Goal: Task Accomplishment & Management: Manage account settings

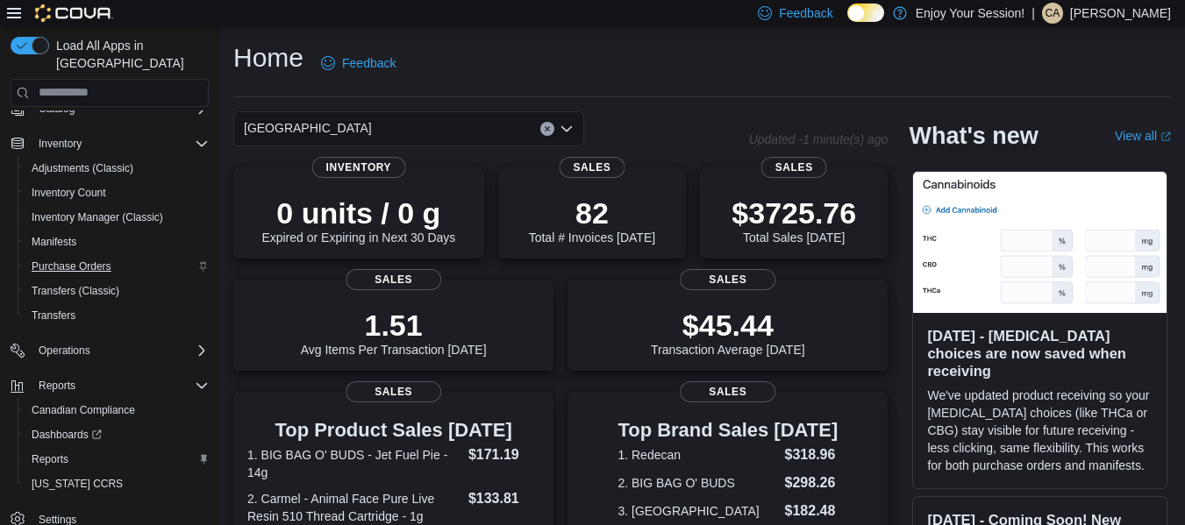
scroll to position [153, 0]
click at [66, 344] on span "Operations" at bounding box center [65, 351] width 52 height 14
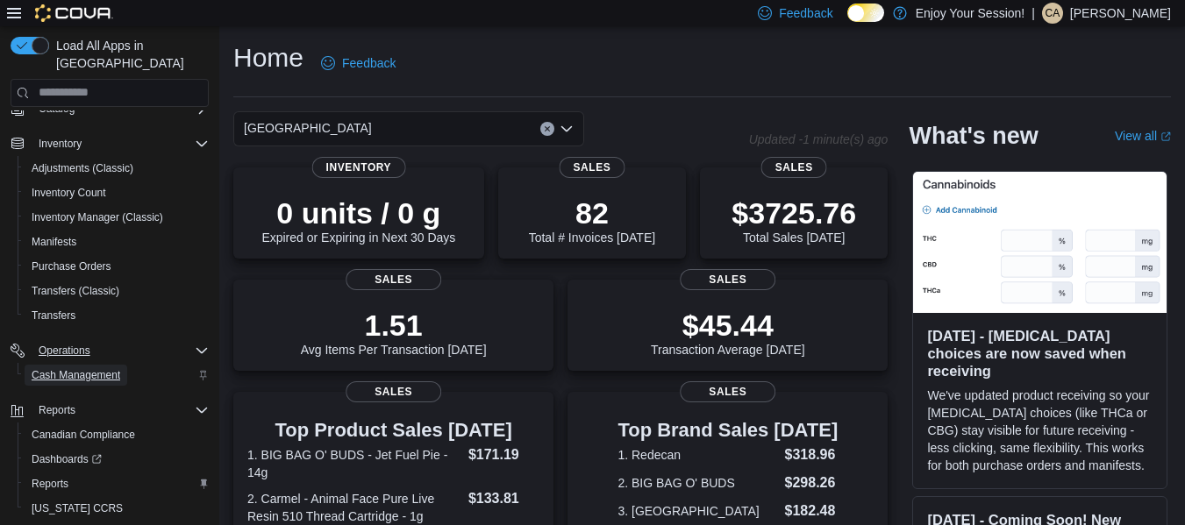
click at [71, 368] on span "Cash Management" at bounding box center [76, 375] width 89 height 14
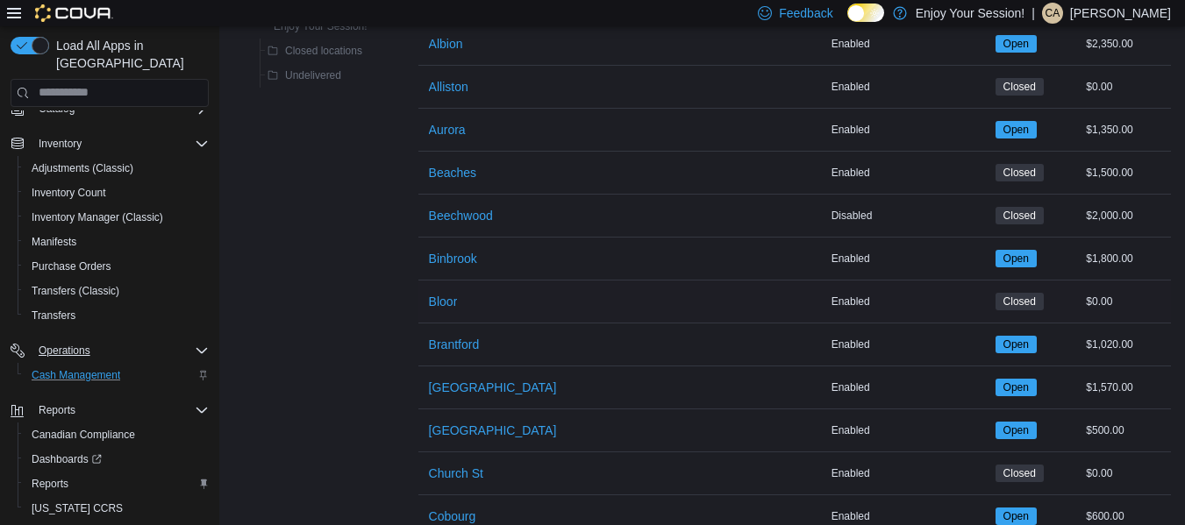
scroll to position [203, 0]
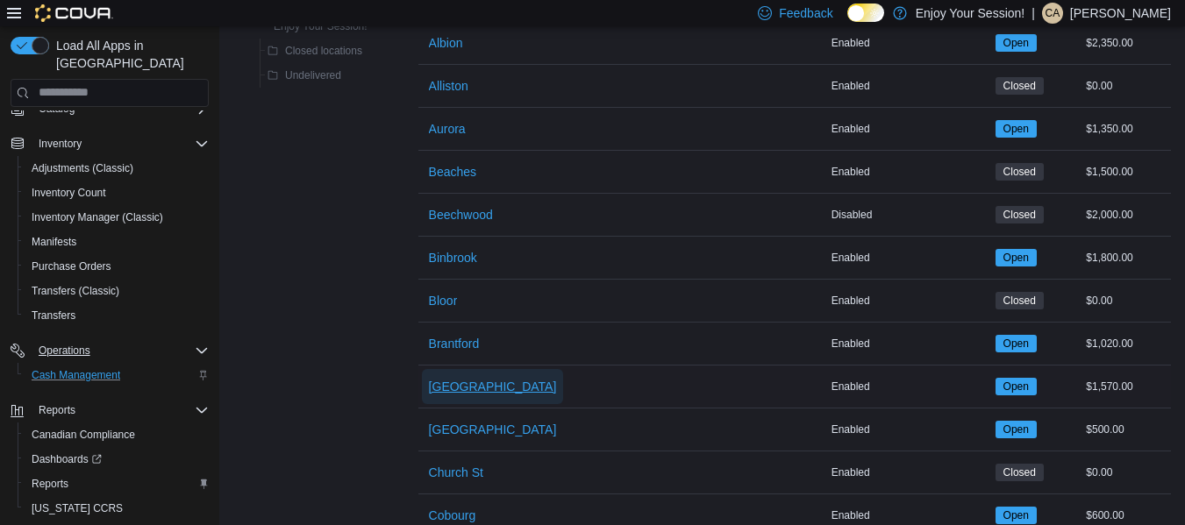
click at [461, 389] on span "Brockville" at bounding box center [493, 387] width 128 height 18
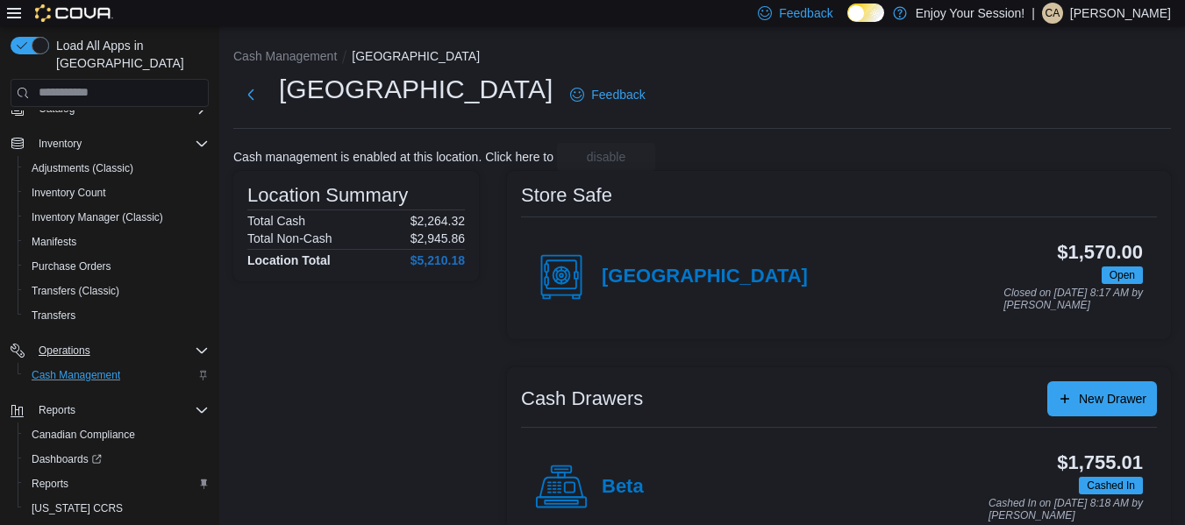
scroll to position [137, 0]
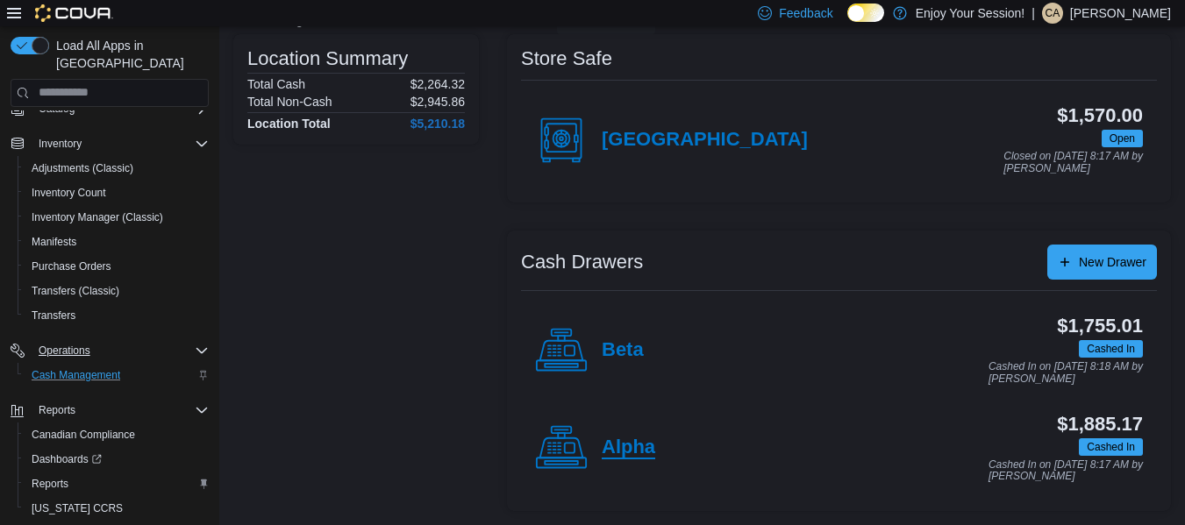
click at [633, 446] on h4 "Alpha" at bounding box center [629, 448] width 54 height 23
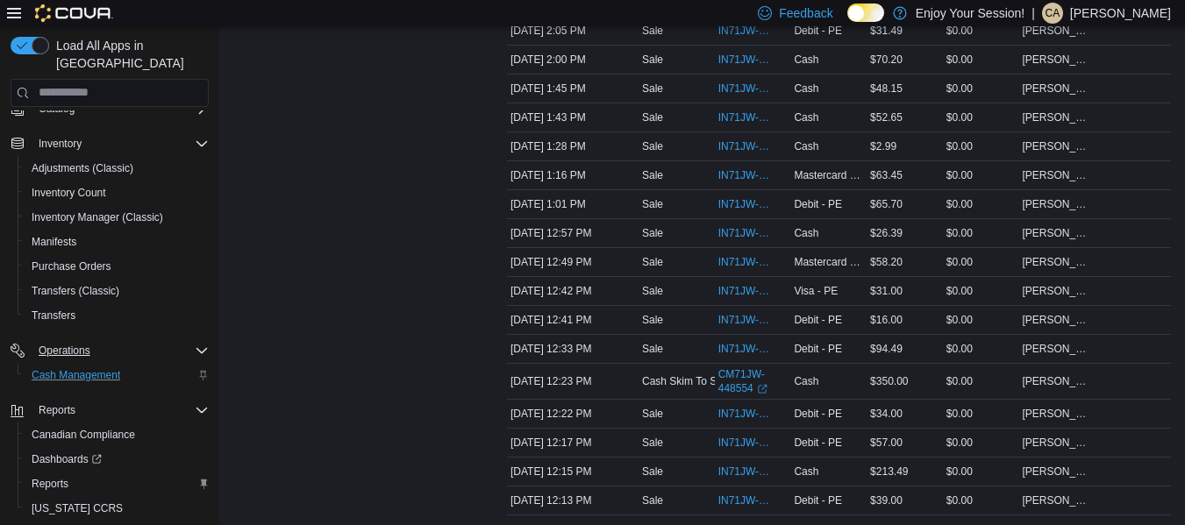
scroll to position [828, 0]
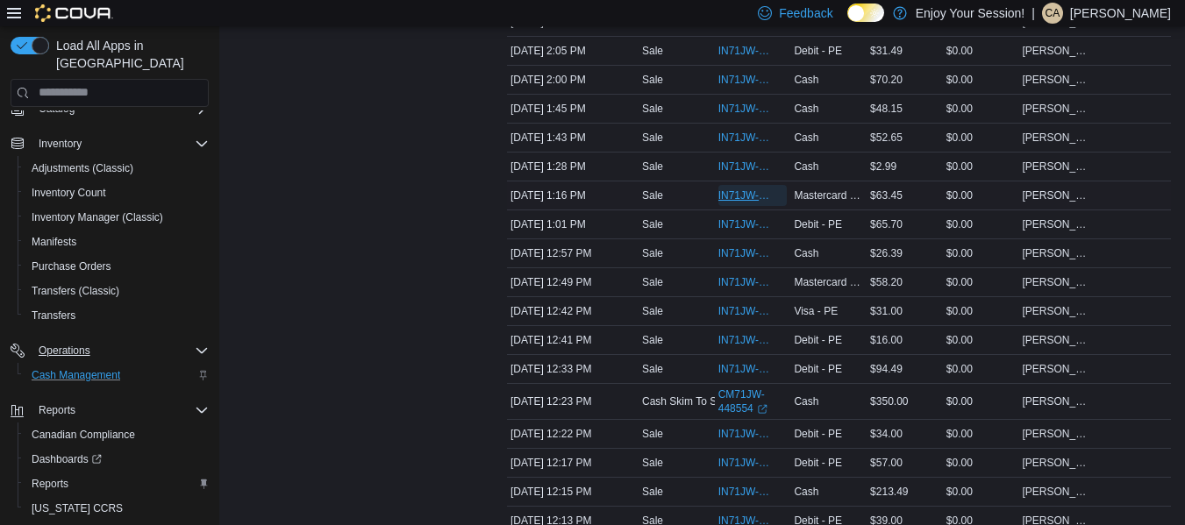
click at [737, 194] on span "IN71JW-7511451" at bounding box center [744, 196] width 52 height 14
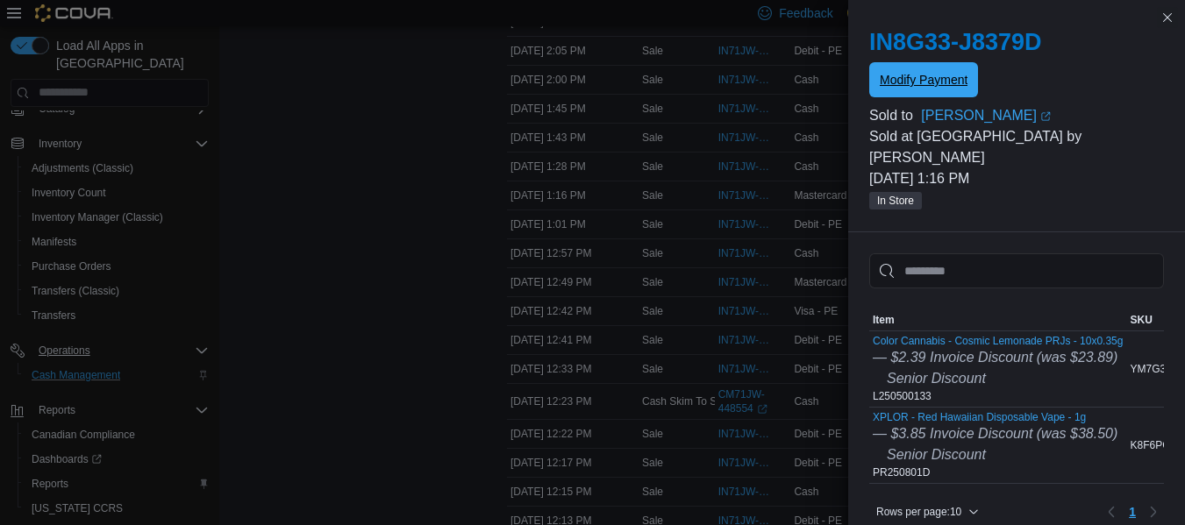
click at [920, 79] on span "Modify Payment" at bounding box center [924, 80] width 88 height 18
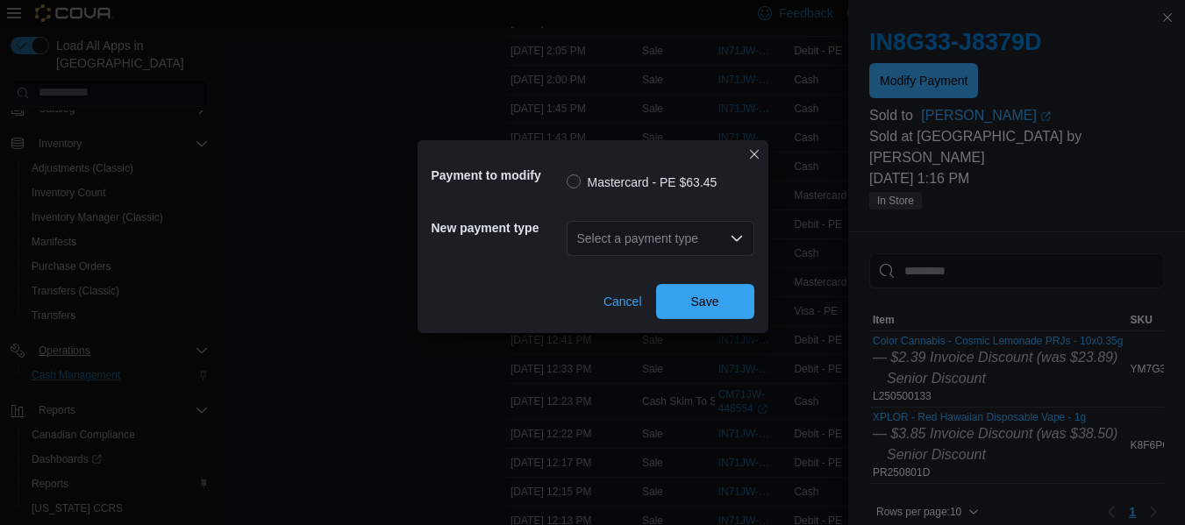
click at [667, 230] on div "Select a payment type" at bounding box center [661, 238] width 188 height 35
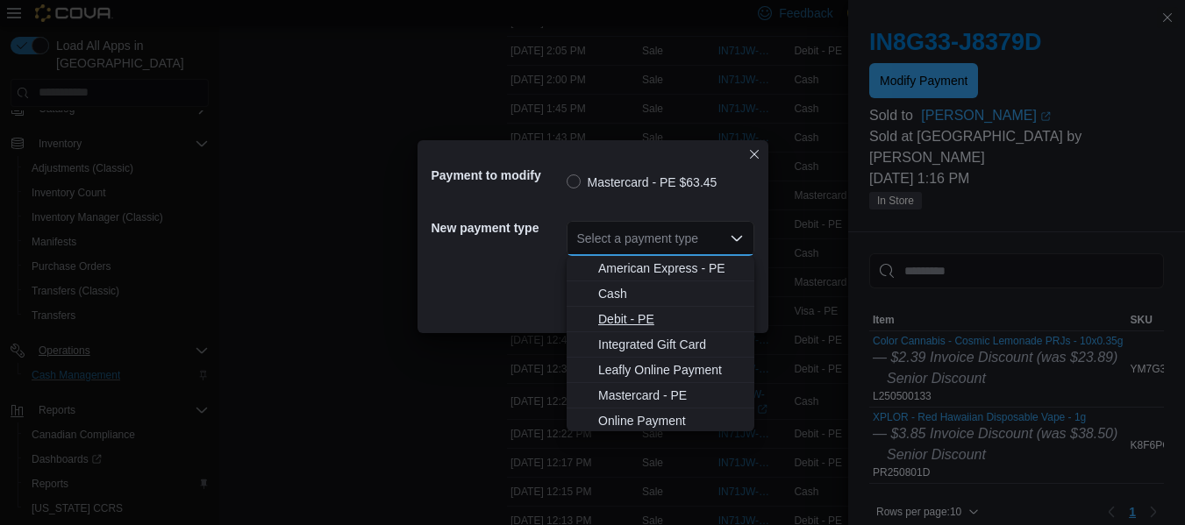
scroll to position [28, 0]
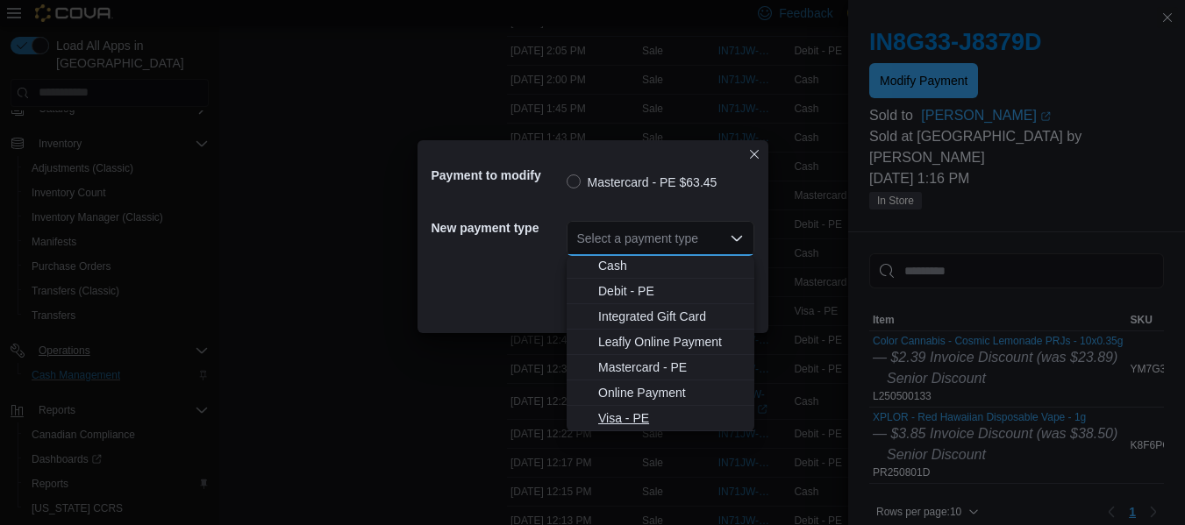
click at [653, 419] on span "Visa - PE" at bounding box center [671, 419] width 146 height 18
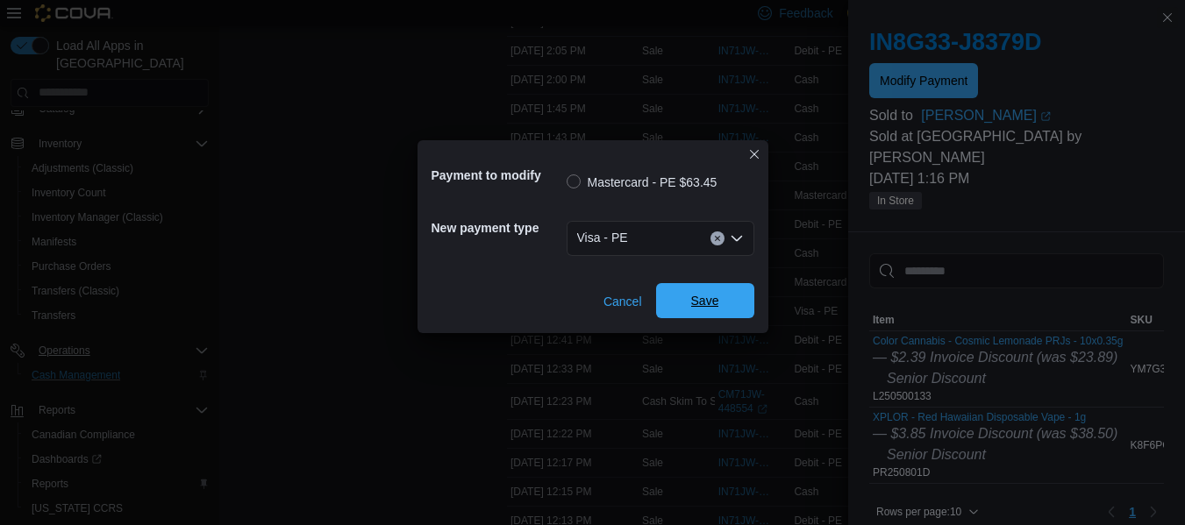
click at [692, 311] on span "Save" at bounding box center [705, 300] width 77 height 35
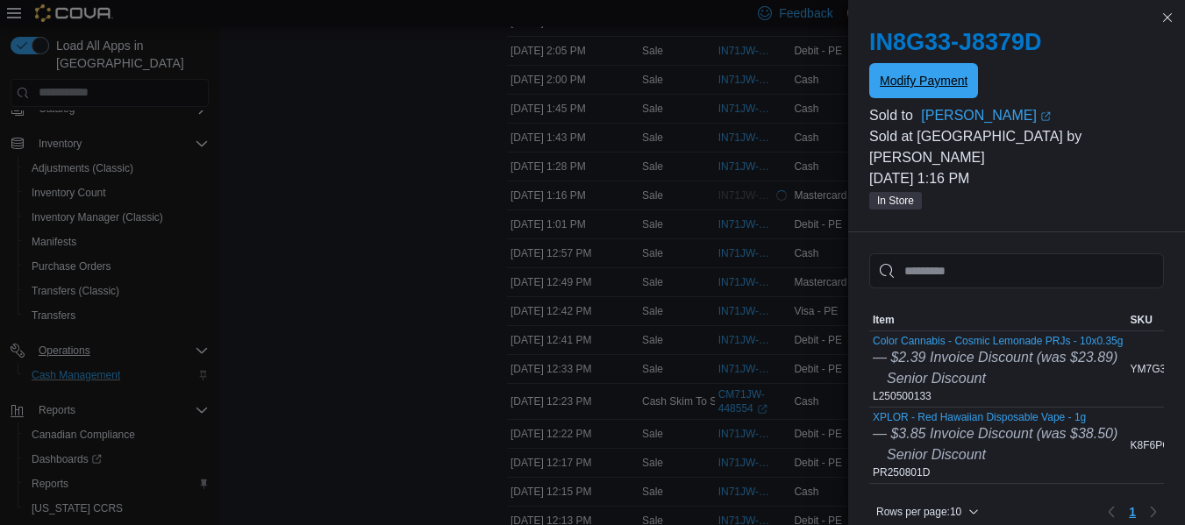
scroll to position [0, 0]
